Goal: Transaction & Acquisition: Purchase product/service

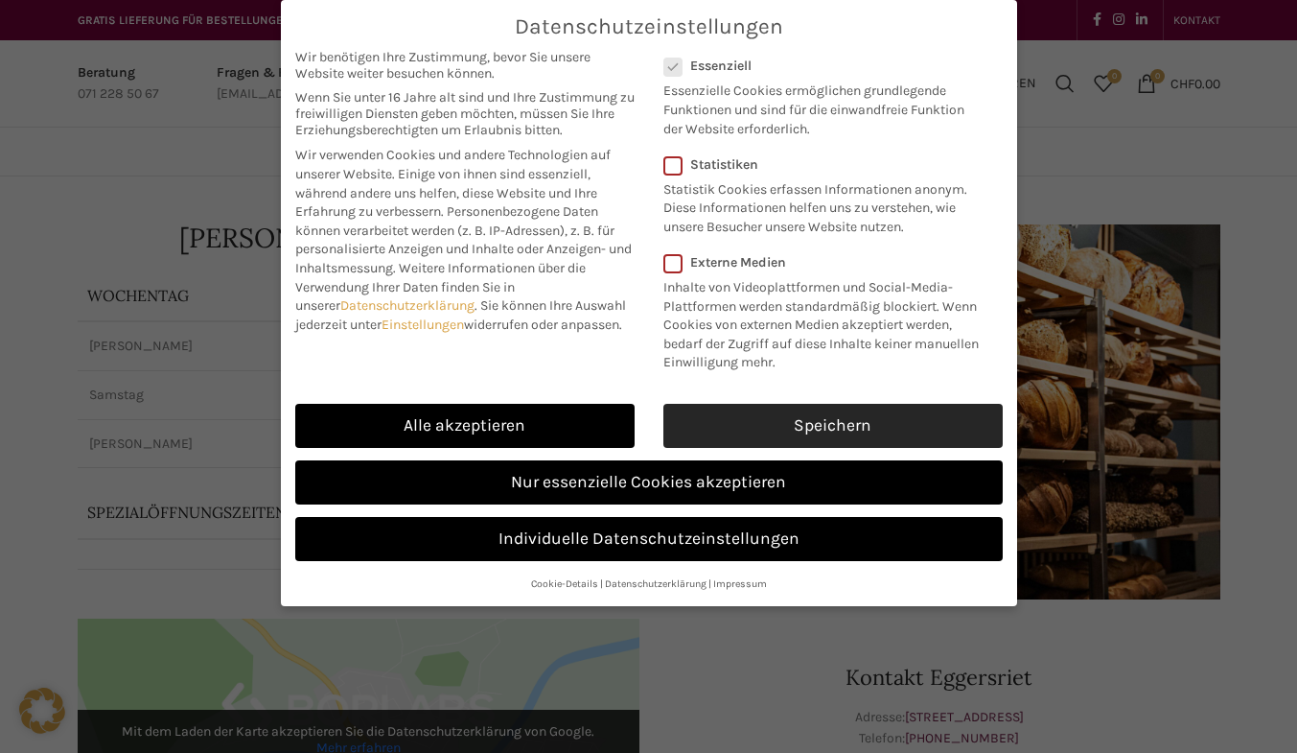
click at [762, 432] on link "Speichern" at bounding box center [833, 426] width 339 height 44
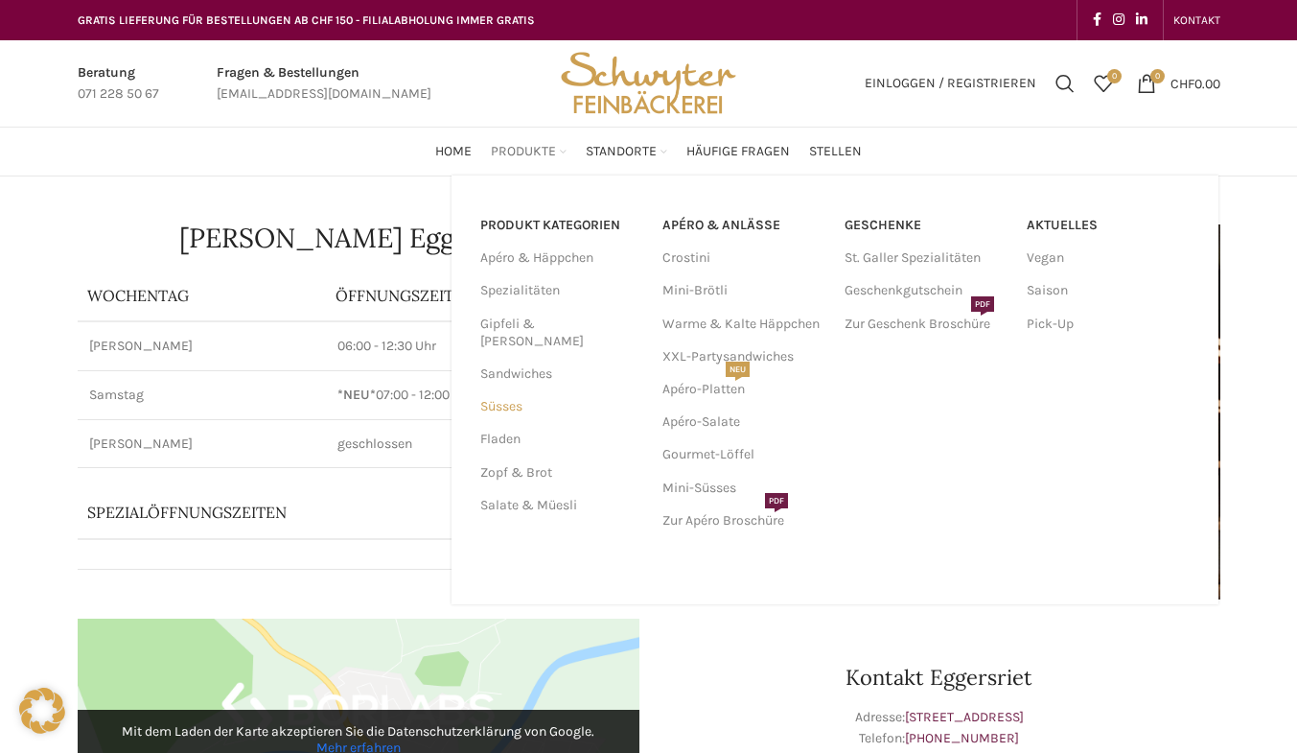
click at [506, 390] on link "Süsses" at bounding box center [559, 406] width 159 height 33
click at [709, 494] on link "Mini-Süsses" at bounding box center [744, 488] width 163 height 33
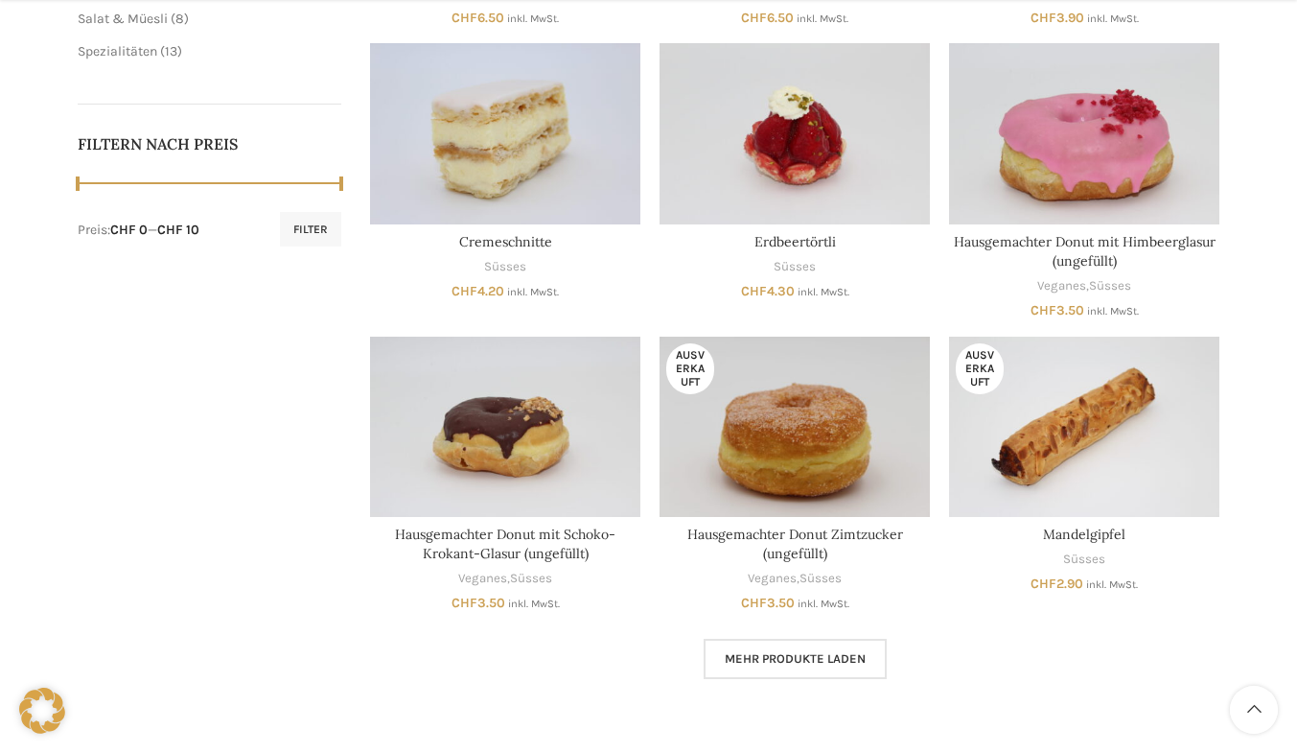
scroll to position [945, 0]
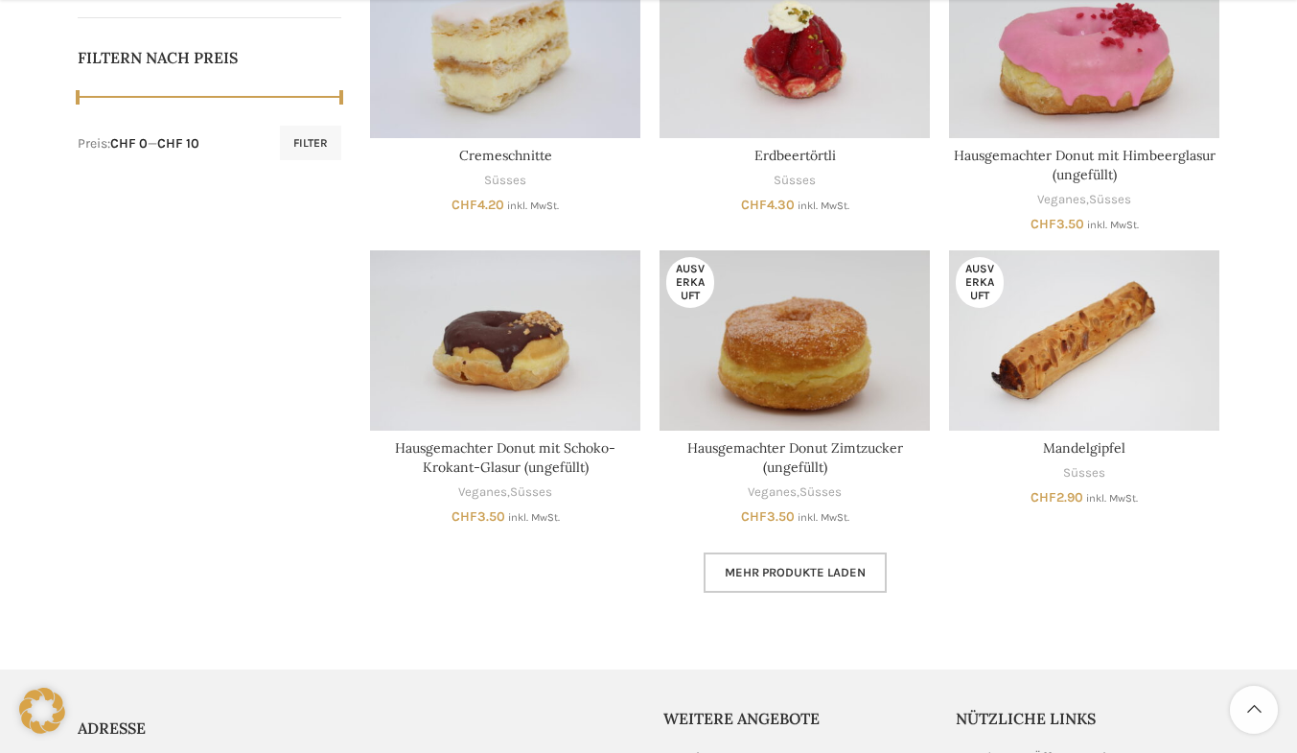
click at [803, 569] on span "Mehr Produkte laden" at bounding box center [795, 572] width 141 height 15
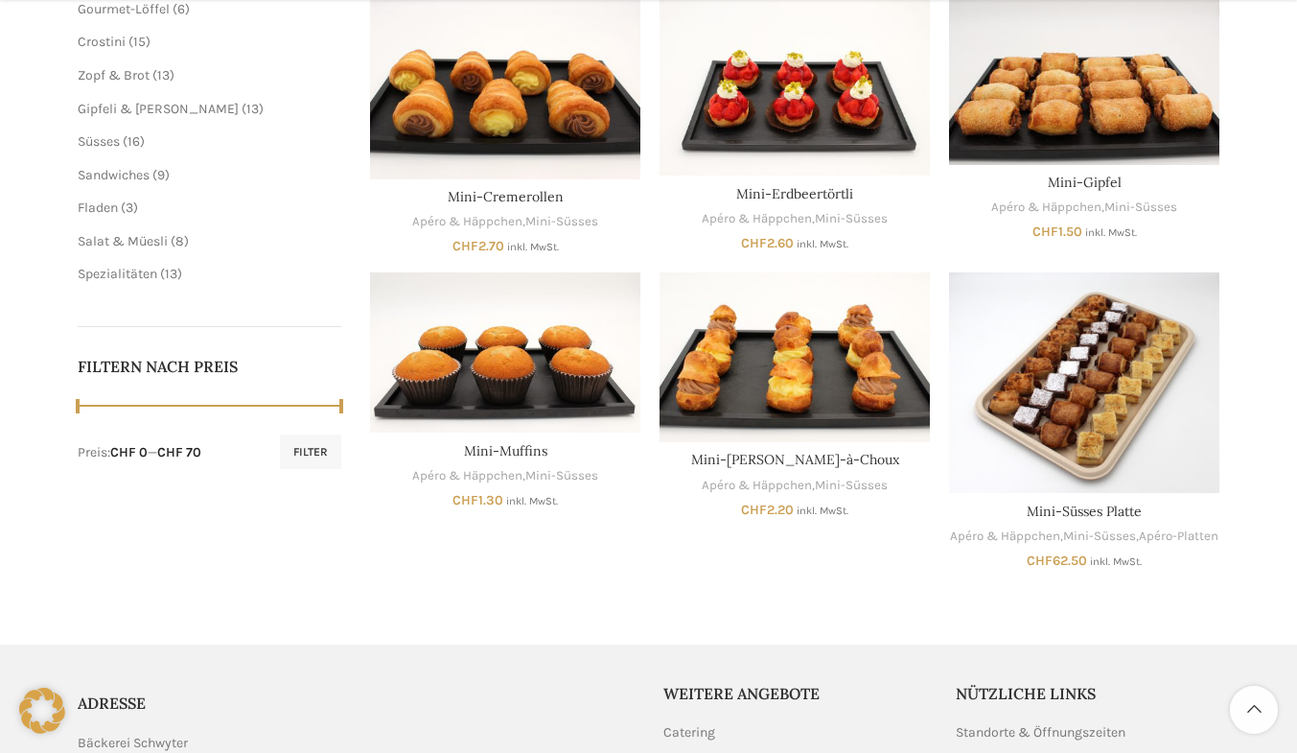
scroll to position [637, 0]
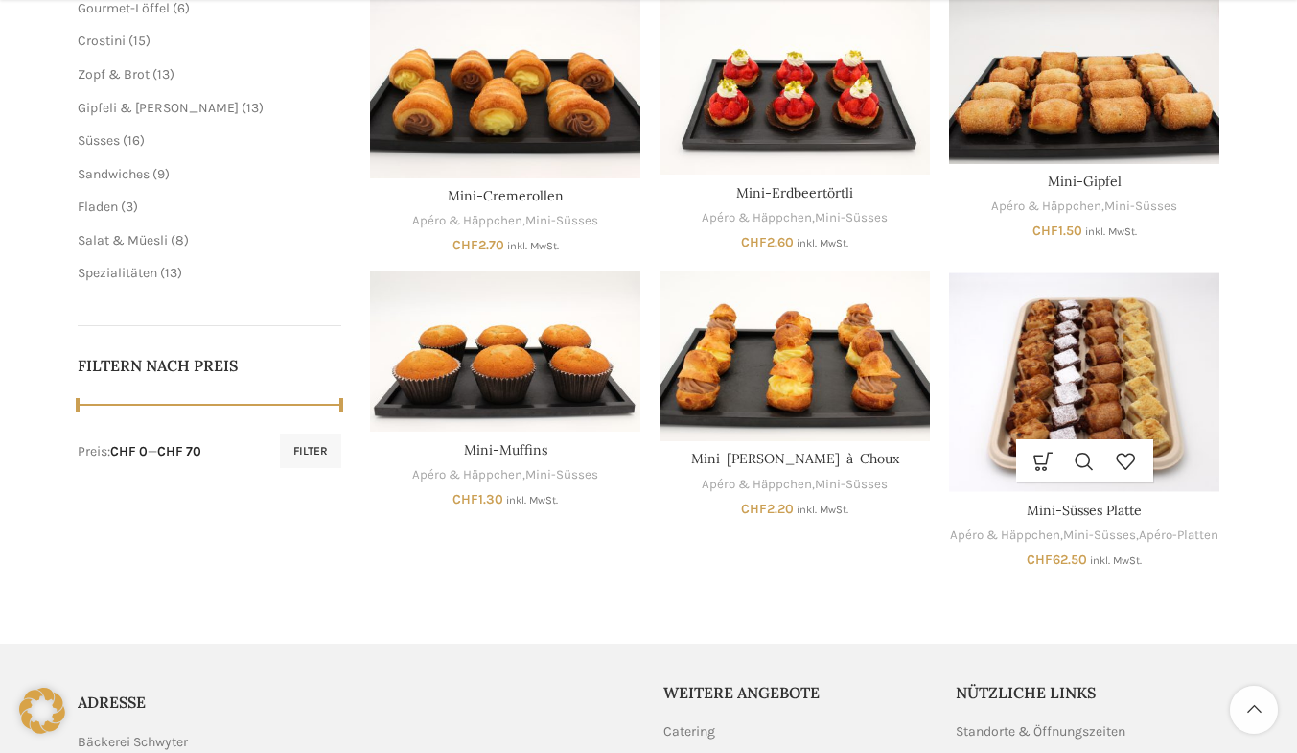
click at [1096, 399] on img "Mini-Süsses Platte" at bounding box center [1084, 381] width 270 height 221
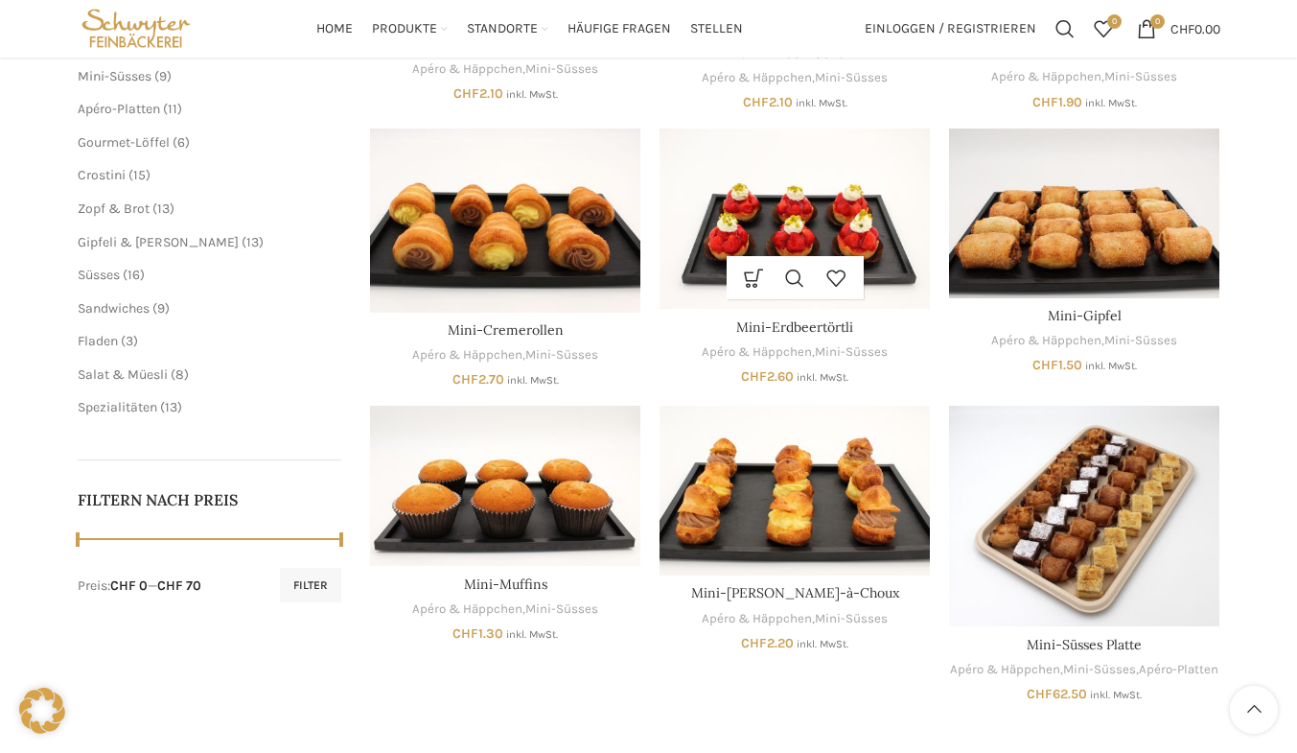
scroll to position [491, 0]
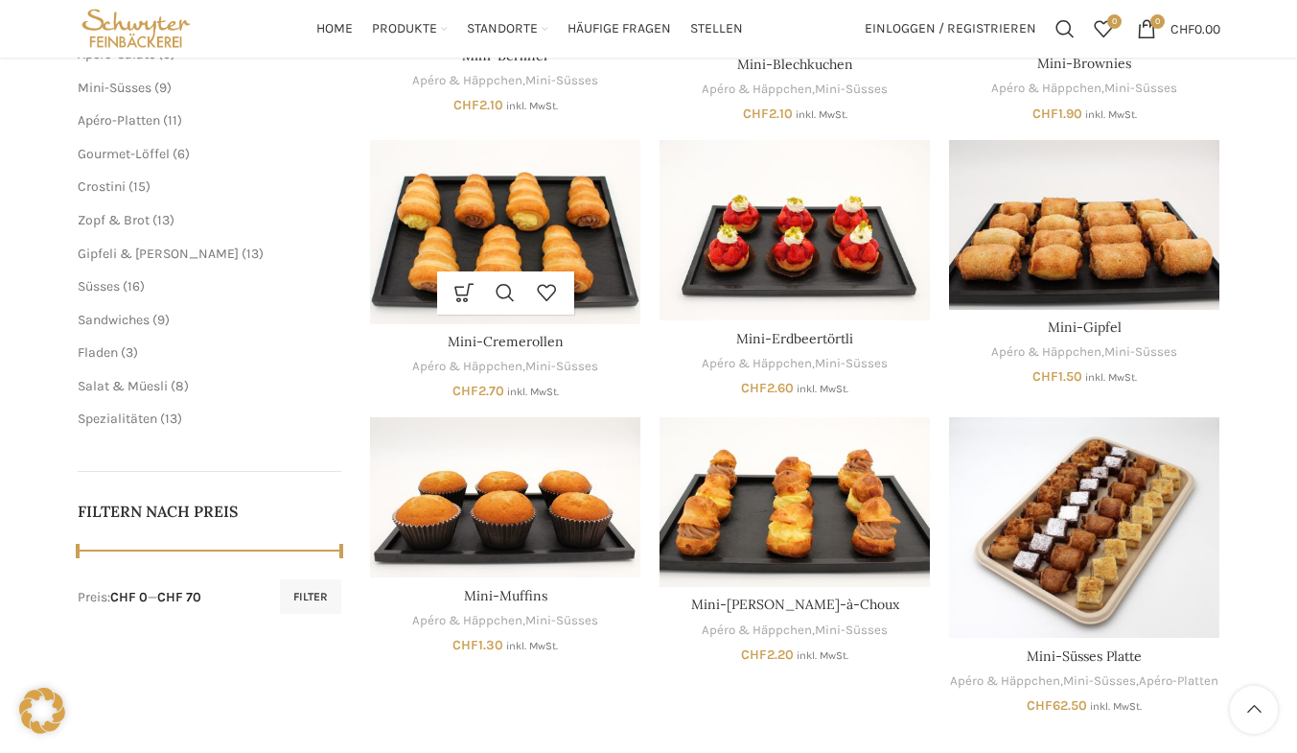
click at [476, 257] on img "Mini-Cremerollen" at bounding box center [505, 232] width 270 height 184
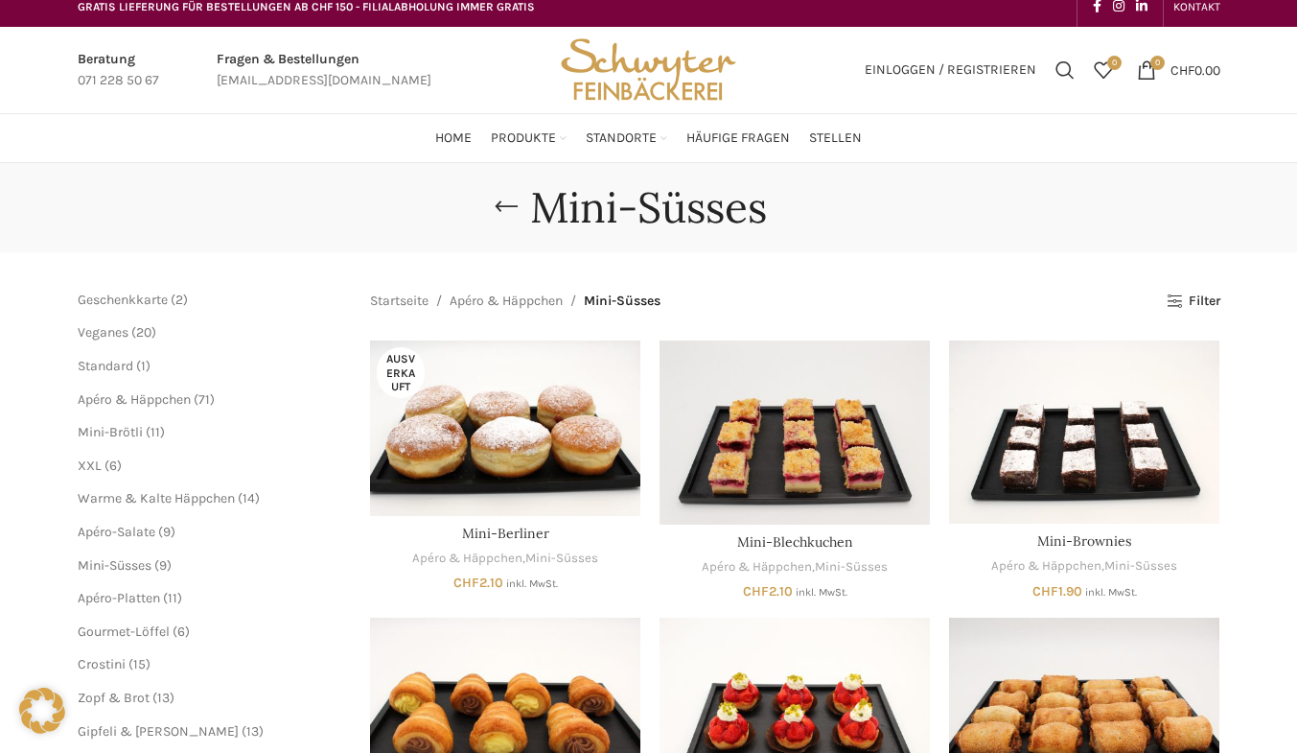
scroll to position [12, 0]
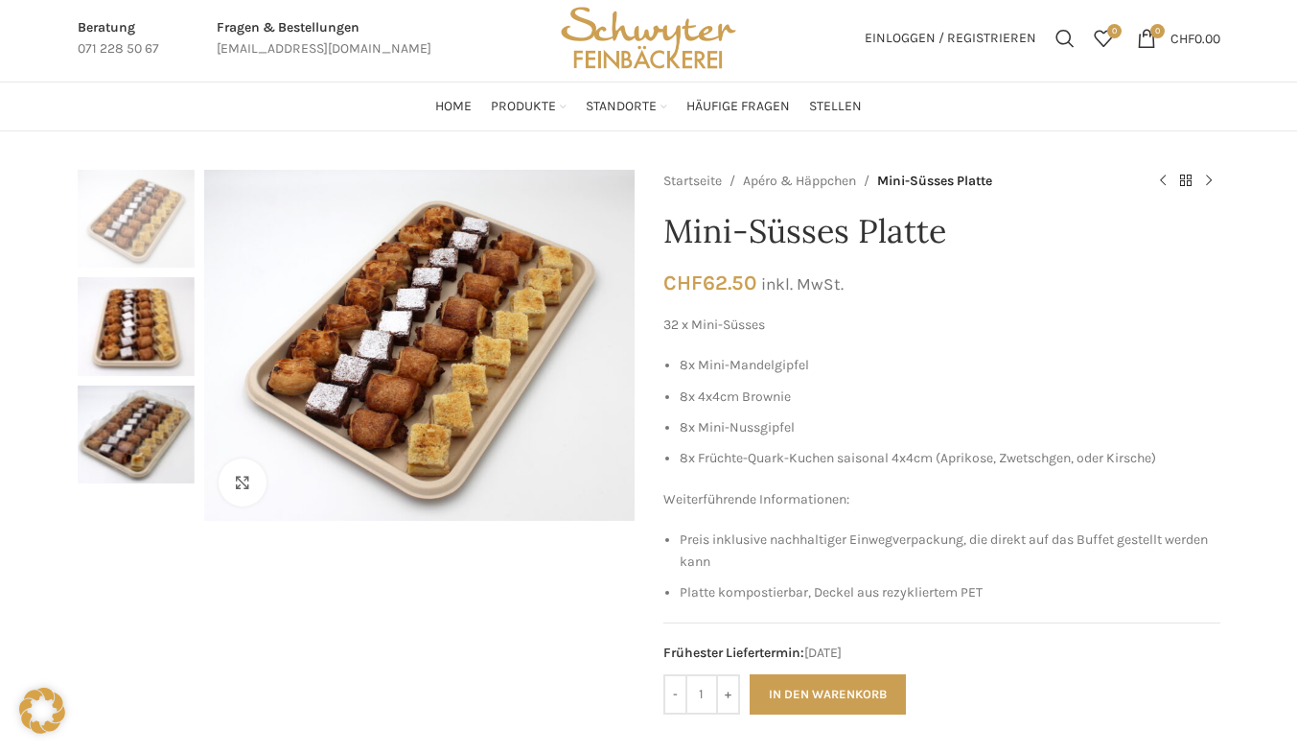
scroll to position [46, 0]
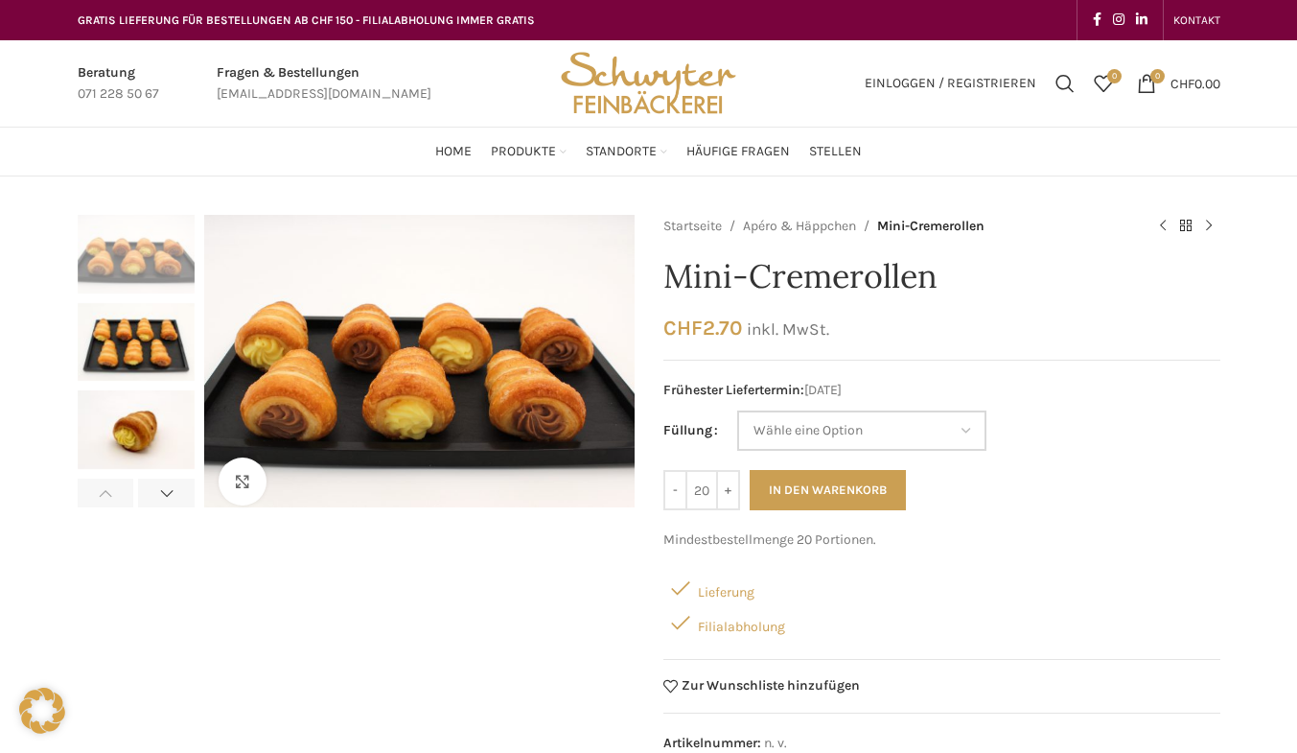
click at [947, 431] on select "[PERSON_NAME] eine Option Vanillecreme Schoggimousse" at bounding box center [861, 430] width 249 height 40
click at [737, 410] on select "[PERSON_NAME] eine Option Vanillecreme Schoggimousse" at bounding box center [861, 430] width 249 height 40
select select "Vanillecreme"
